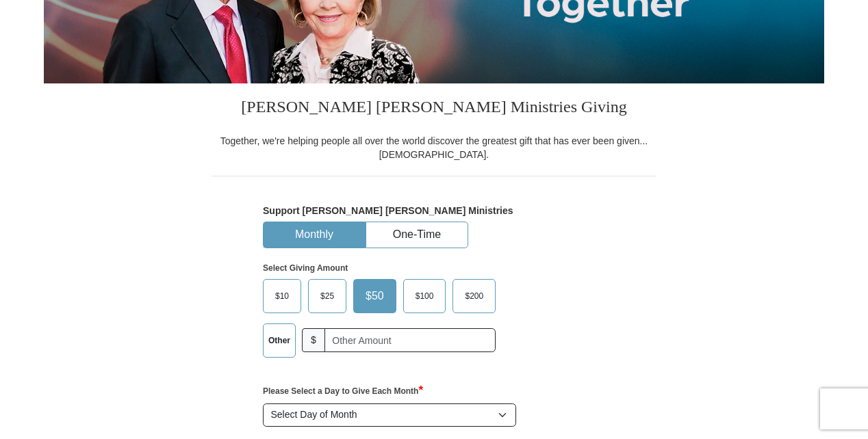
scroll to position [281, 0]
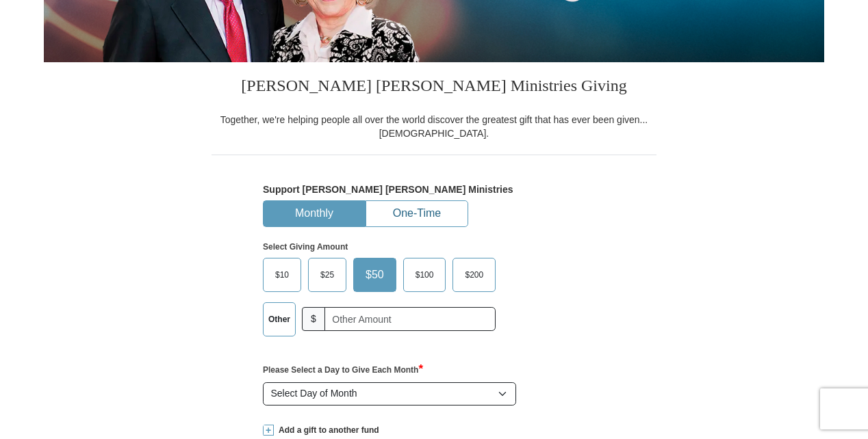
click at [401, 210] on button "One-Time" at bounding box center [416, 213] width 101 height 25
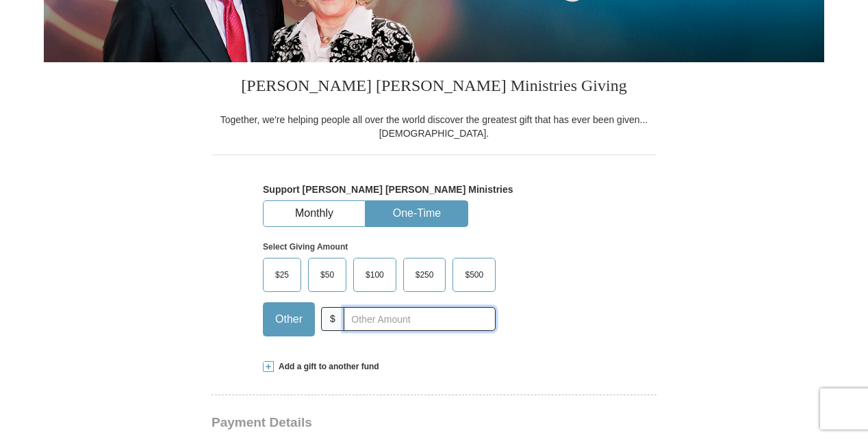
click at [356, 323] on input "text" at bounding box center [419, 319] width 152 height 24
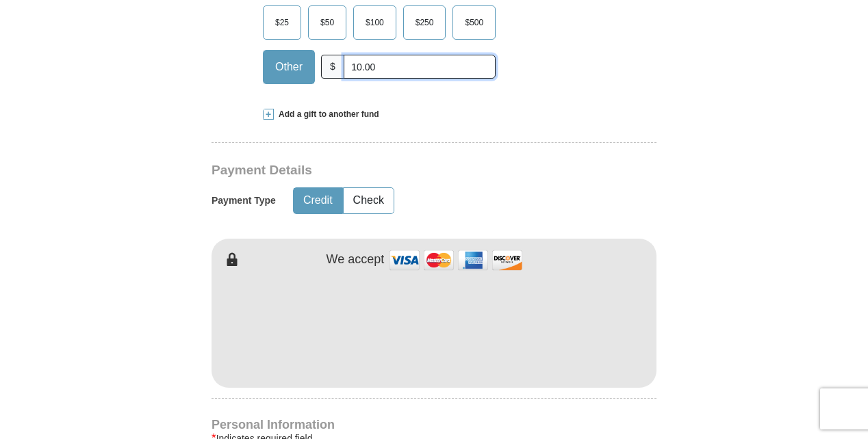
scroll to position [536, 0]
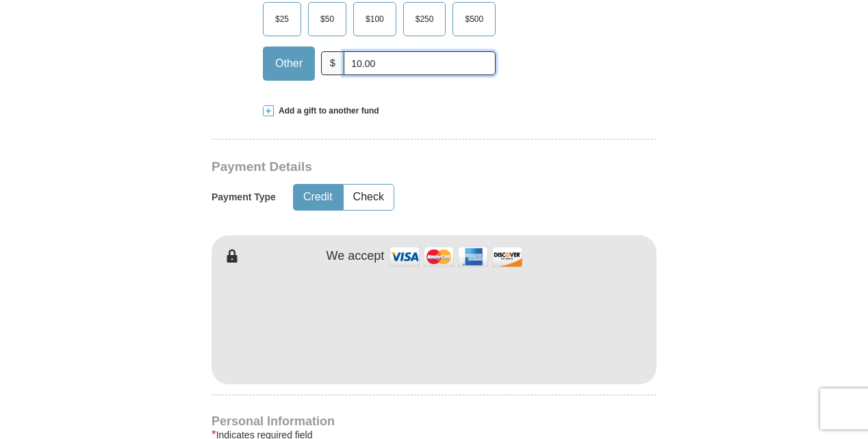
type input "10.00"
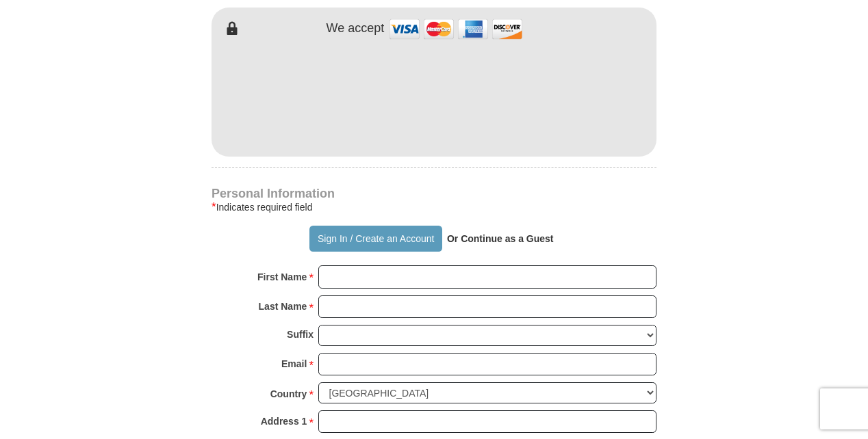
scroll to position [784, 0]
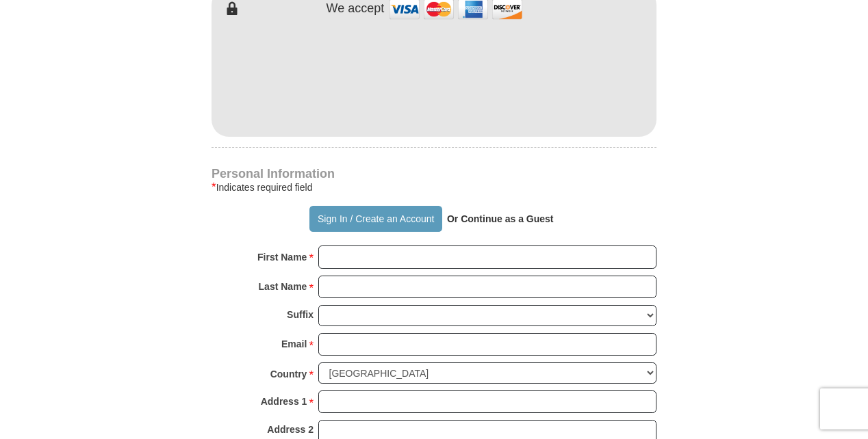
click at [489, 220] on strong "Or Continue as a Guest" at bounding box center [500, 218] width 107 height 11
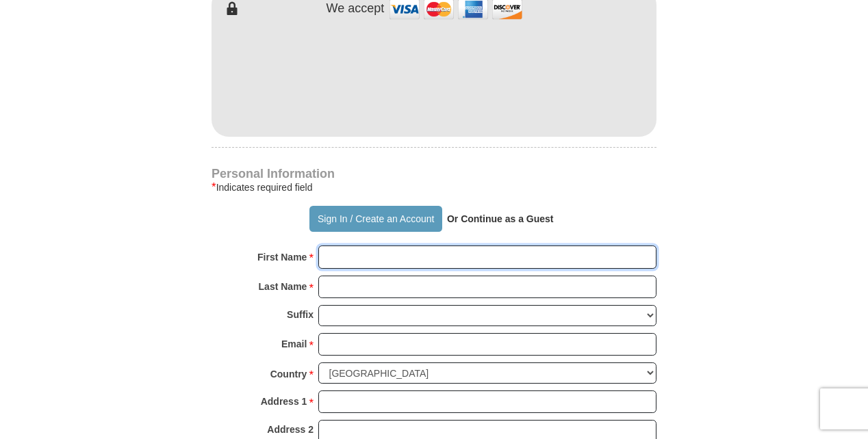
click at [405, 253] on input "First Name *" at bounding box center [487, 257] width 338 height 23
type input "[PERSON_NAME]"
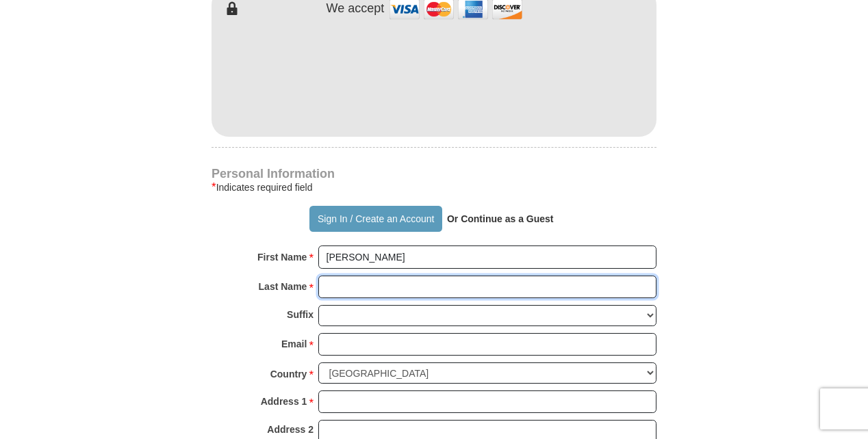
click at [398, 285] on input "Last Name *" at bounding box center [487, 287] width 338 height 23
type input "Dasher"
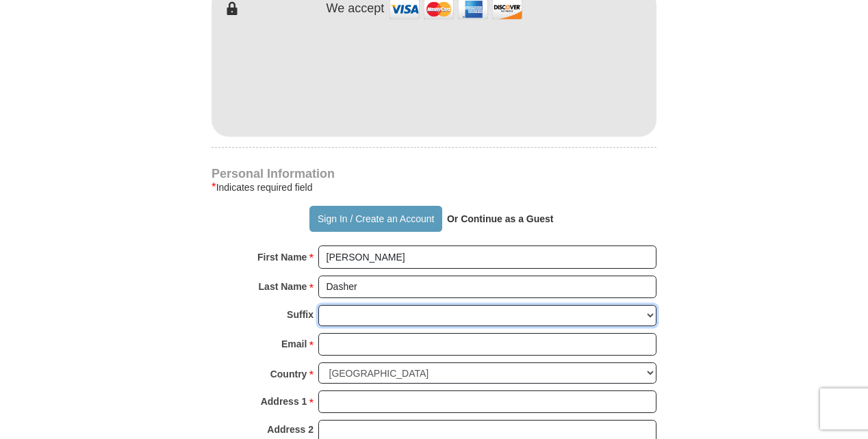
click at [391, 309] on select "[PERSON_NAME] I II III IV V VI" at bounding box center [487, 315] width 338 height 21
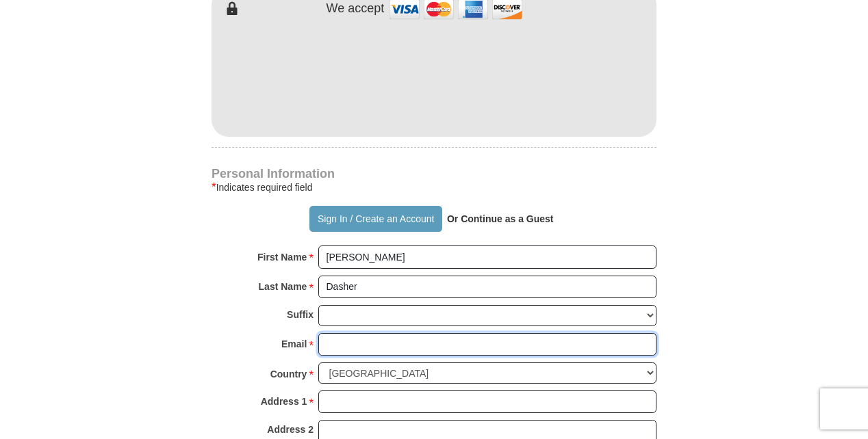
click at [335, 346] on input "Email *" at bounding box center [487, 344] width 338 height 23
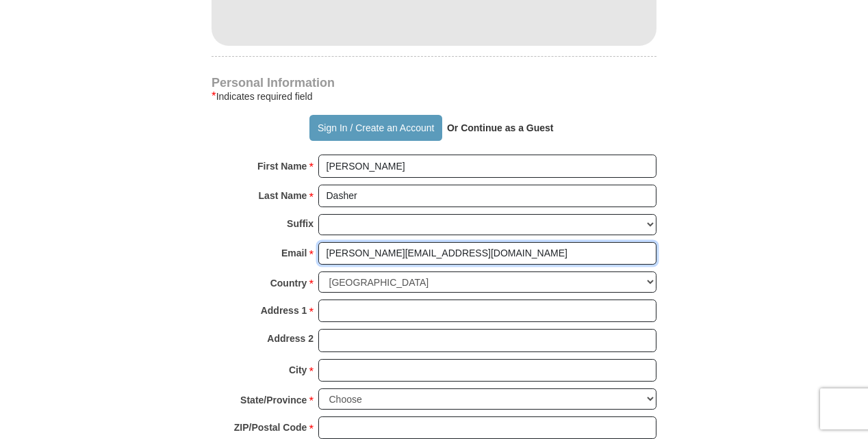
scroll to position [887, 0]
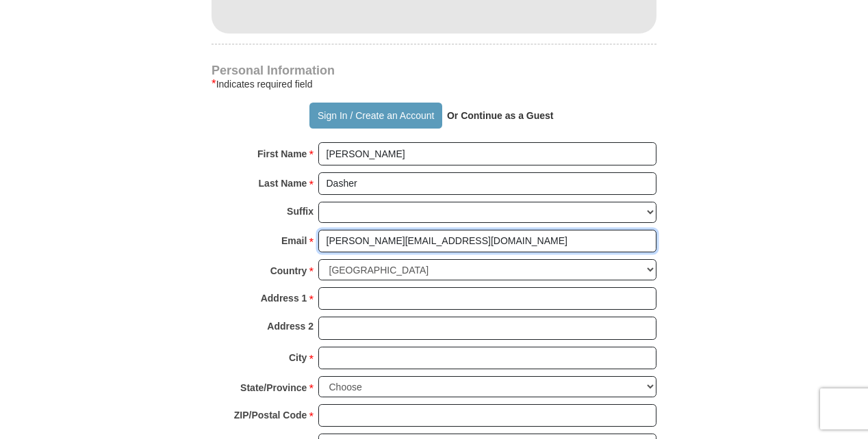
type input "[PERSON_NAME][EMAIL_ADDRESS][DOMAIN_NAME]"
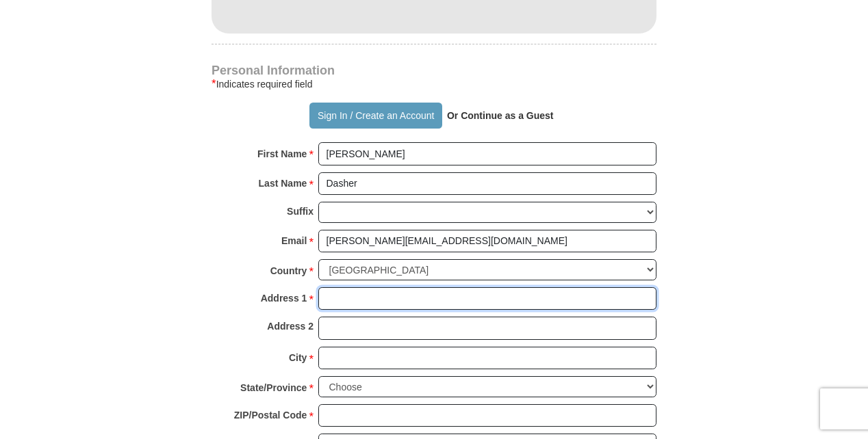
click at [339, 299] on input "Address 1 *" at bounding box center [487, 298] width 338 height 23
type input "[STREET_ADDRESS]"
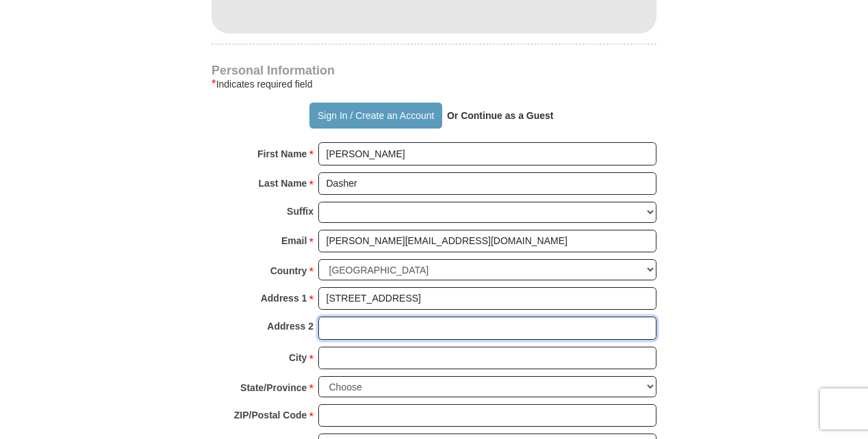
click at [353, 328] on input "Address 2" at bounding box center [487, 328] width 338 height 23
type input "P.O. Box 4"
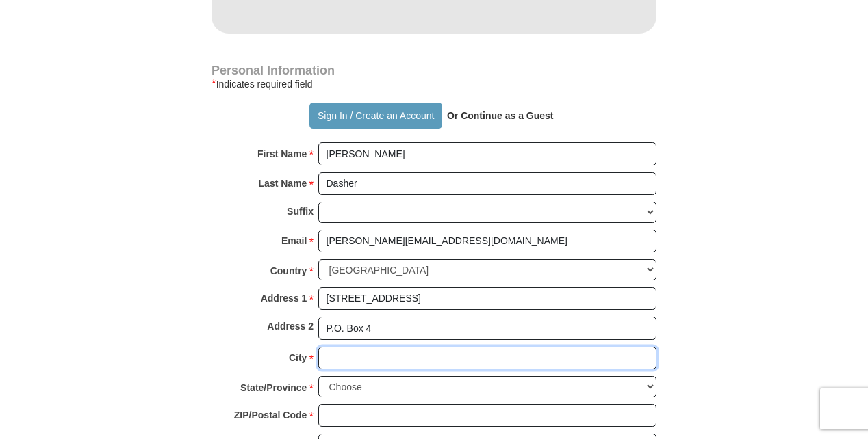
click at [349, 359] on input "City *" at bounding box center [487, 358] width 338 height 23
type input "[PERSON_NAME]"
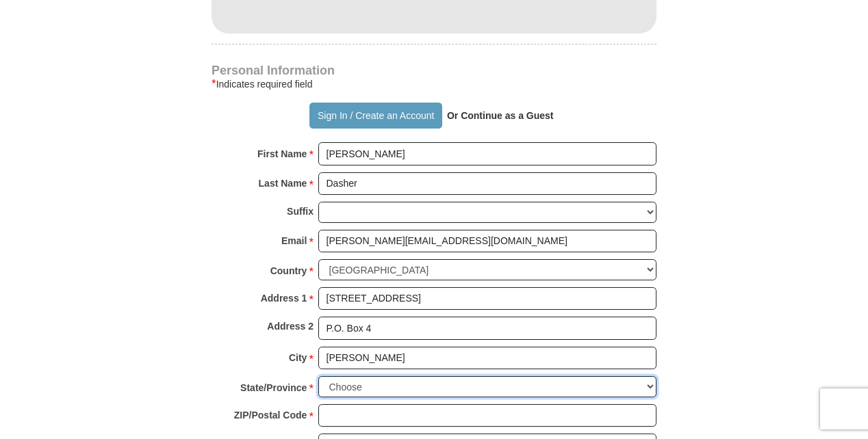
click at [352, 385] on select "Choose [US_STATE] [US_STATE] [US_STATE] [US_STATE] [US_STATE] Armed Forces Amer…" at bounding box center [487, 386] width 338 height 21
select select "AZ"
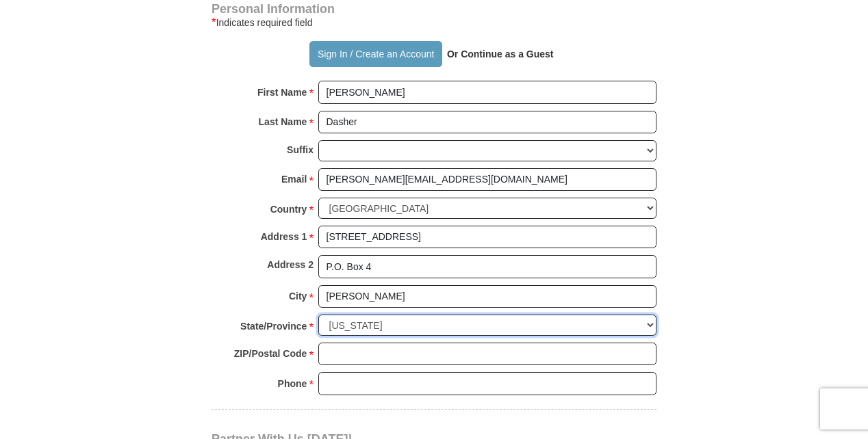
scroll to position [964, 0]
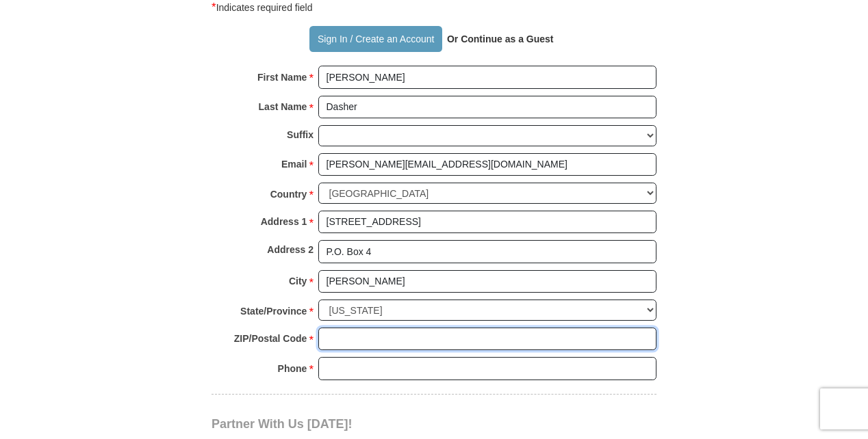
click at [339, 336] on input "ZIP/Postal Code *" at bounding box center [487, 339] width 338 height 23
type input "85355"
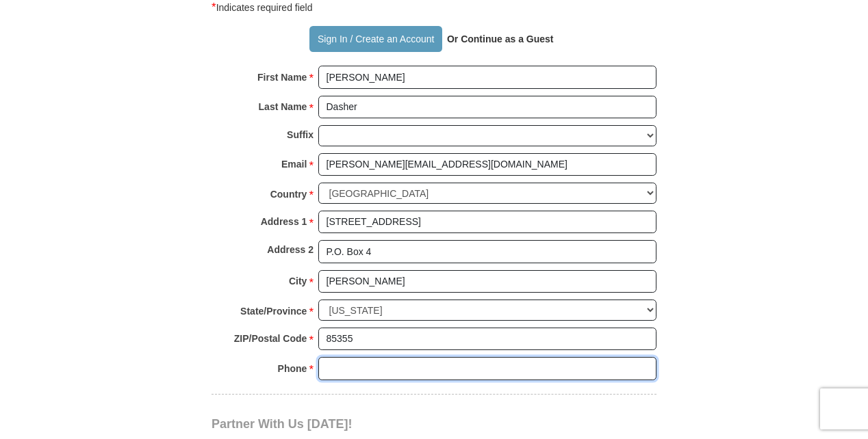
click at [348, 372] on input "Phone * *" at bounding box center [487, 368] width 338 height 23
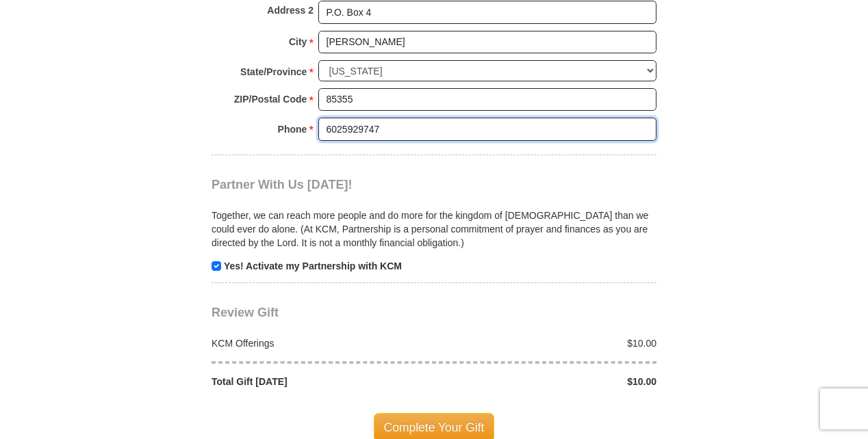
scroll to position [1204, 0]
type input "6025929747"
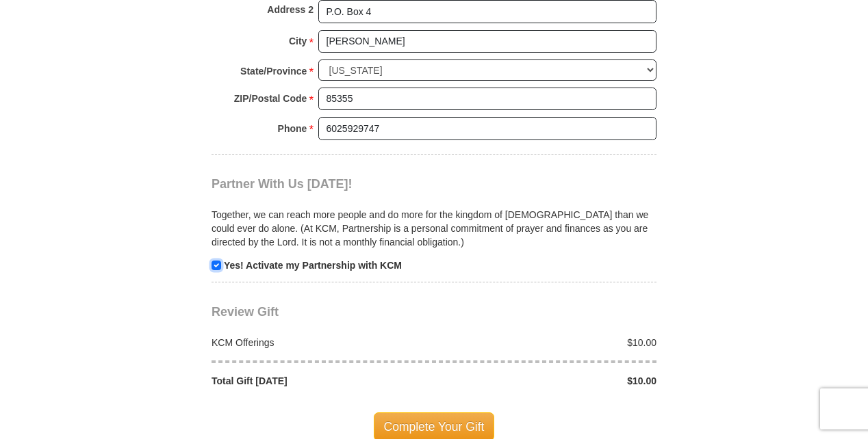
click at [218, 266] on input "checkbox" at bounding box center [216, 266] width 10 height 10
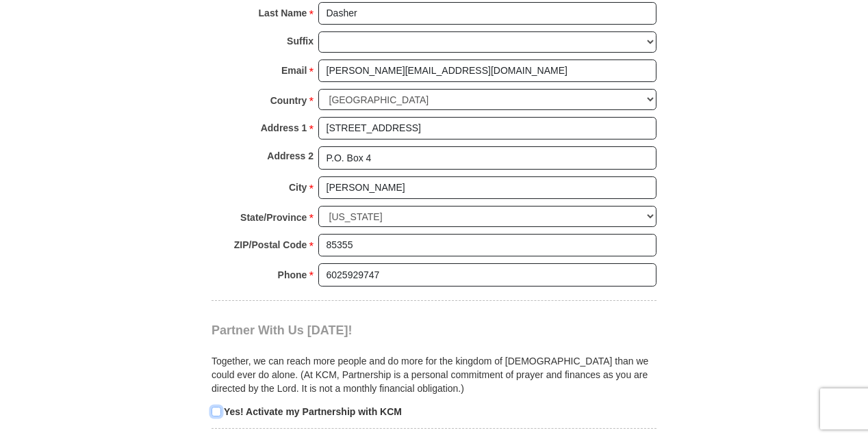
scroll to position [1087, 0]
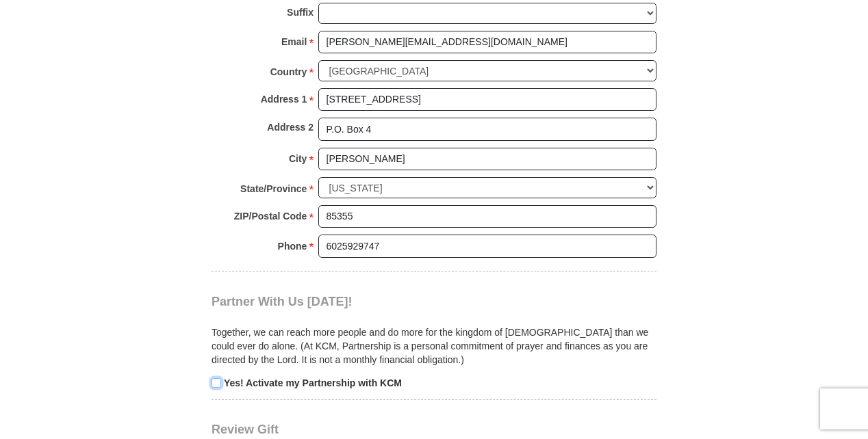
click at [218, 385] on input "checkbox" at bounding box center [216, 383] width 10 height 10
checkbox input "true"
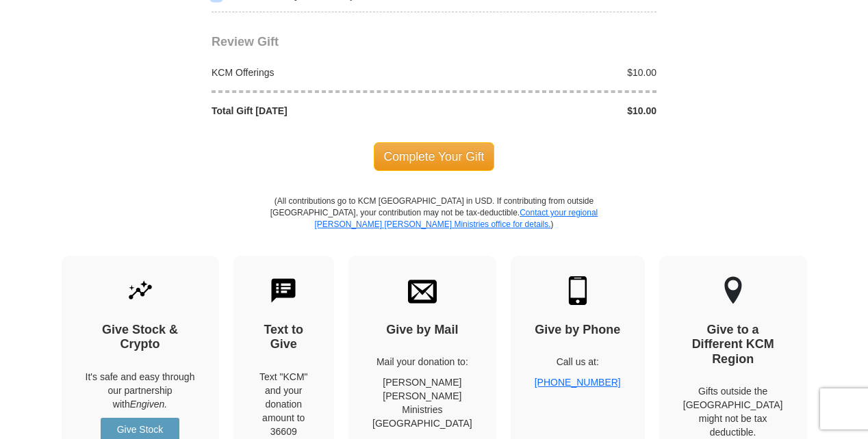
scroll to position [1505, 0]
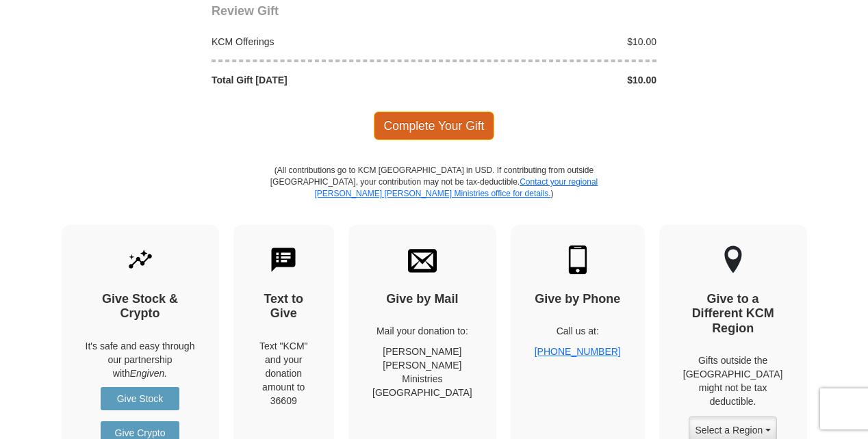
click at [447, 133] on span "Complete Your Gift" at bounding box center [434, 126] width 121 height 29
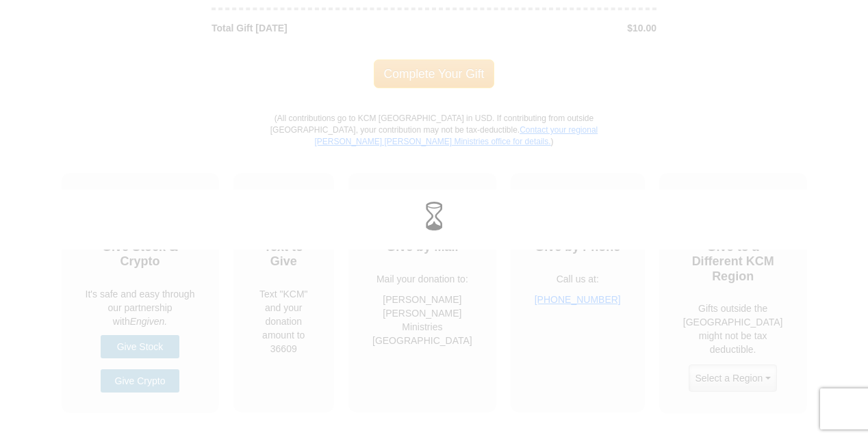
scroll to position [1561, 0]
